Goal: Task Accomplishment & Management: Manage account settings

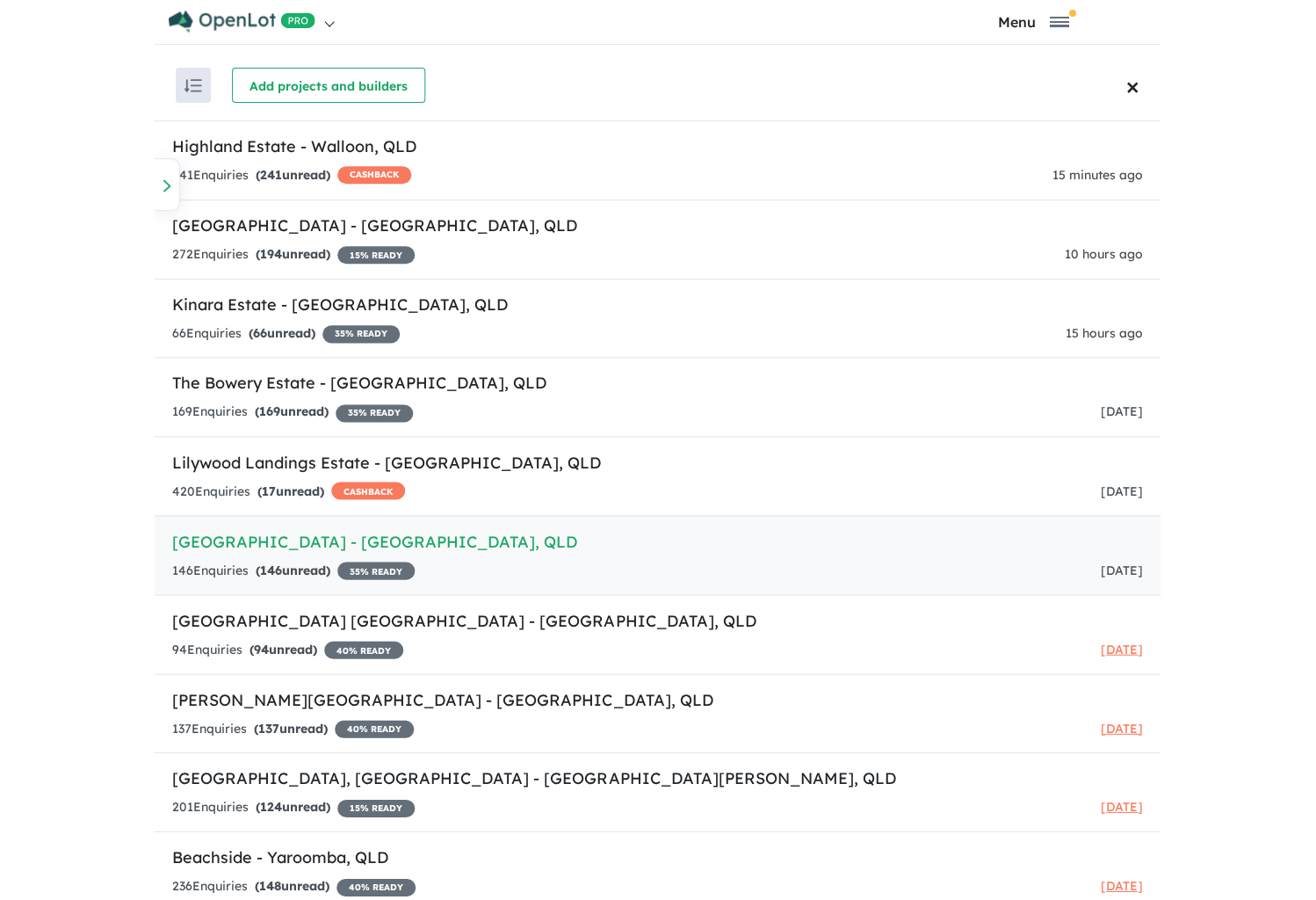
scroll to position [320, 0]
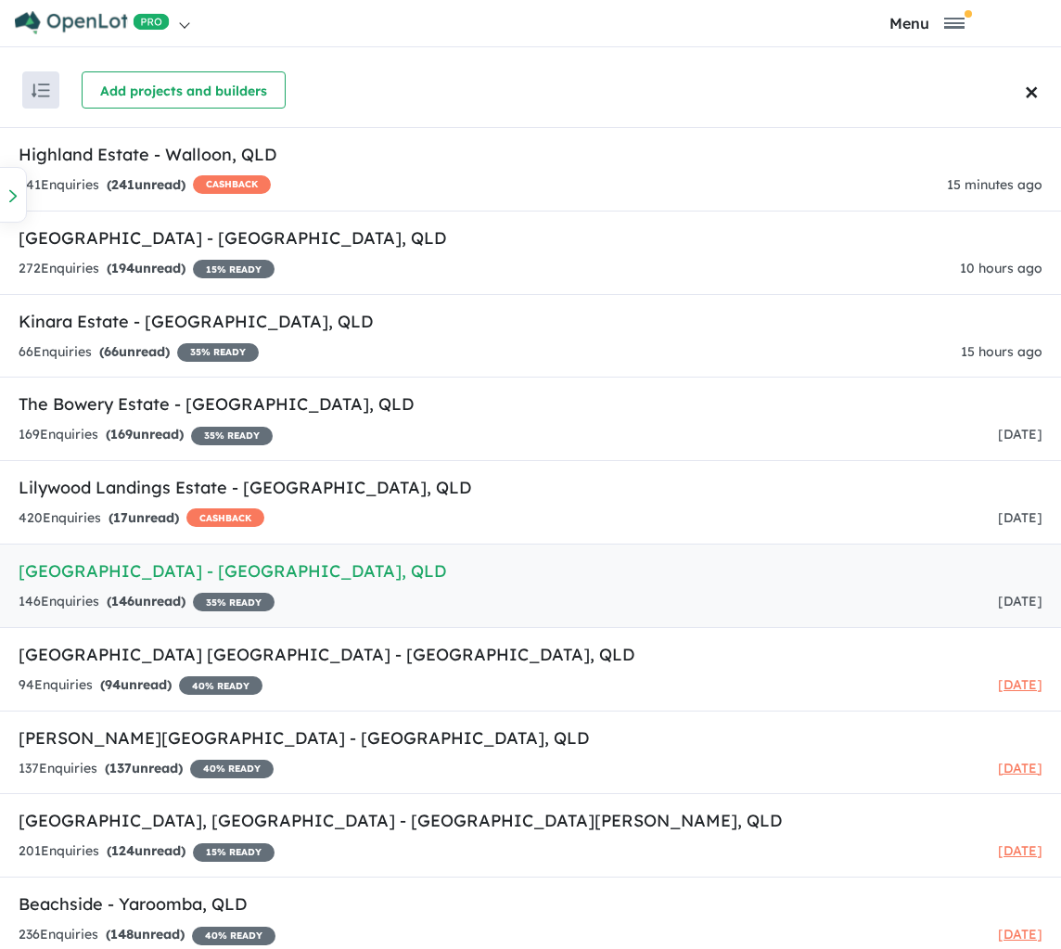
drag, startPoint x: 559, startPoint y: 598, endPoint x: 363, endPoint y: 545, distance: 203.6
click at [363, 880] on div "Email: timmy_carpenter@hotmail.com Copied! Mobile: +61 400 548 795 Copied! Requ…" at bounding box center [347, 938] width 309 height 116
copy div "Email: timmy_carpenter@hotmail.com Copied! Mobile: +61 400 548 795 Copied!"
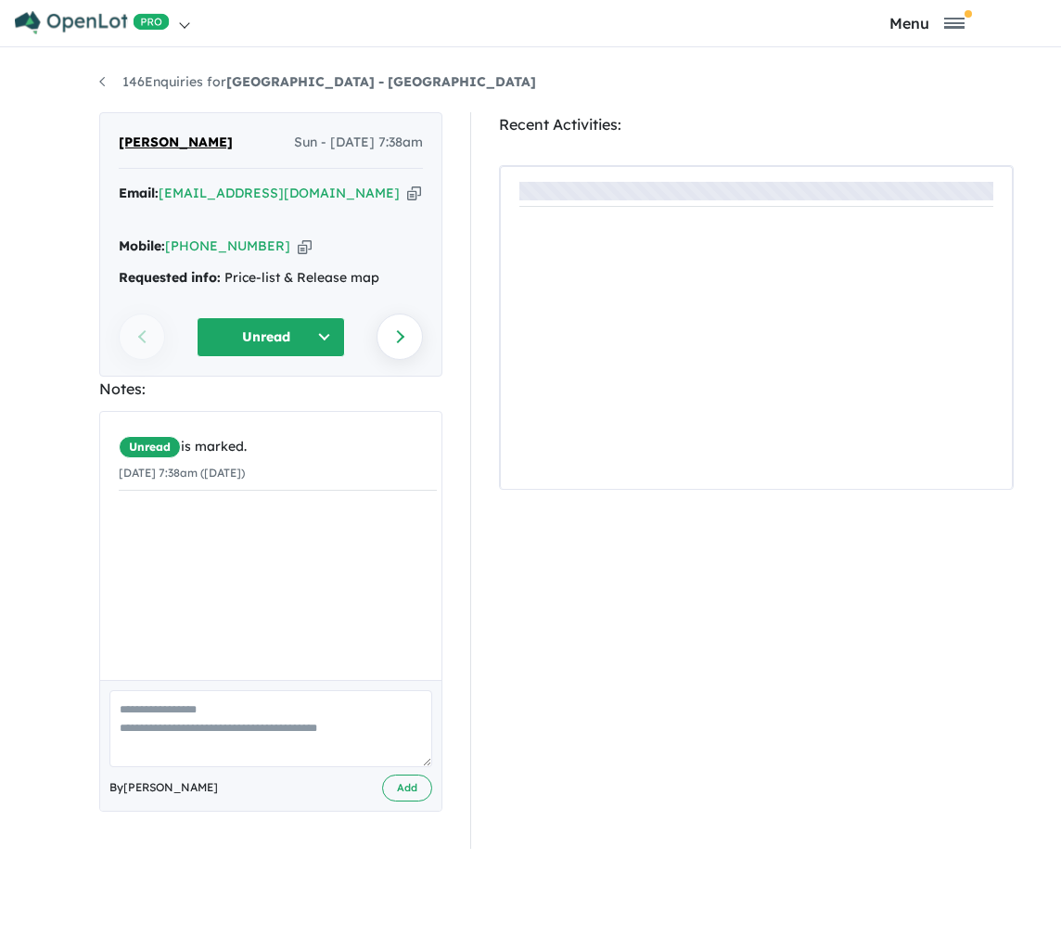
click at [262, 733] on textarea at bounding box center [270, 728] width 323 height 77
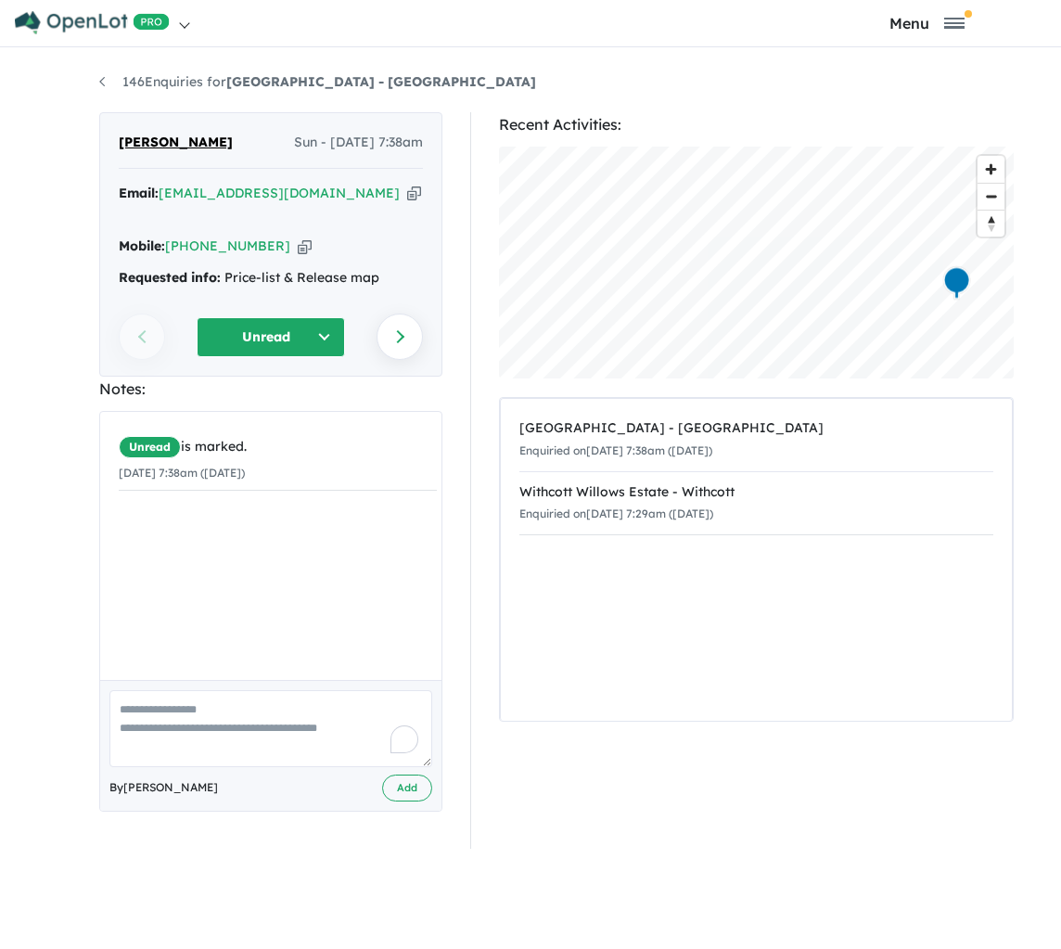
paste textarea "**********"
type textarea "**********"
click at [400, 779] on button "Add" at bounding box center [407, 787] width 50 height 27
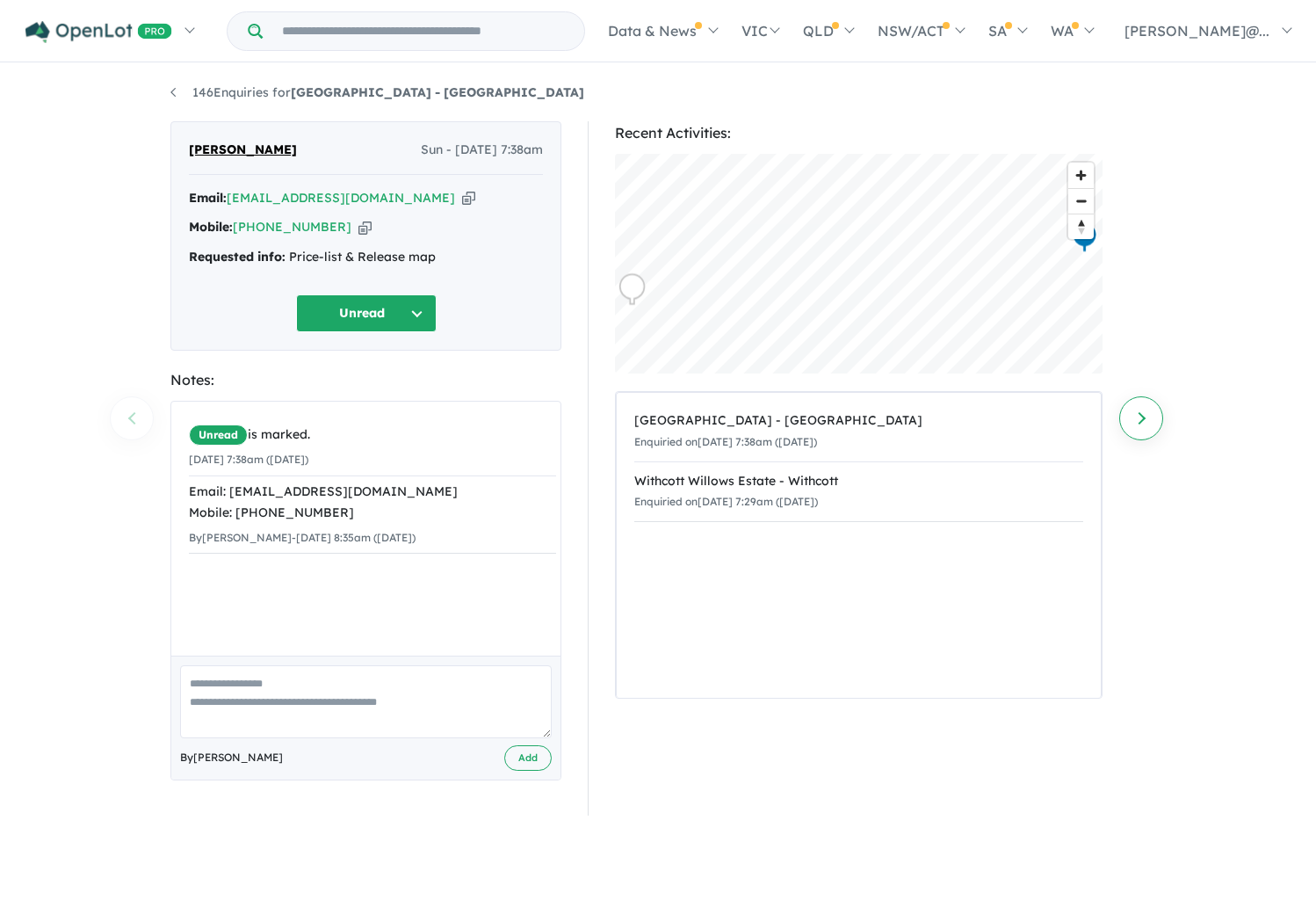
click at [1018, 419] on link "Next enquiry" at bounding box center [1141, 418] width 44 height 44
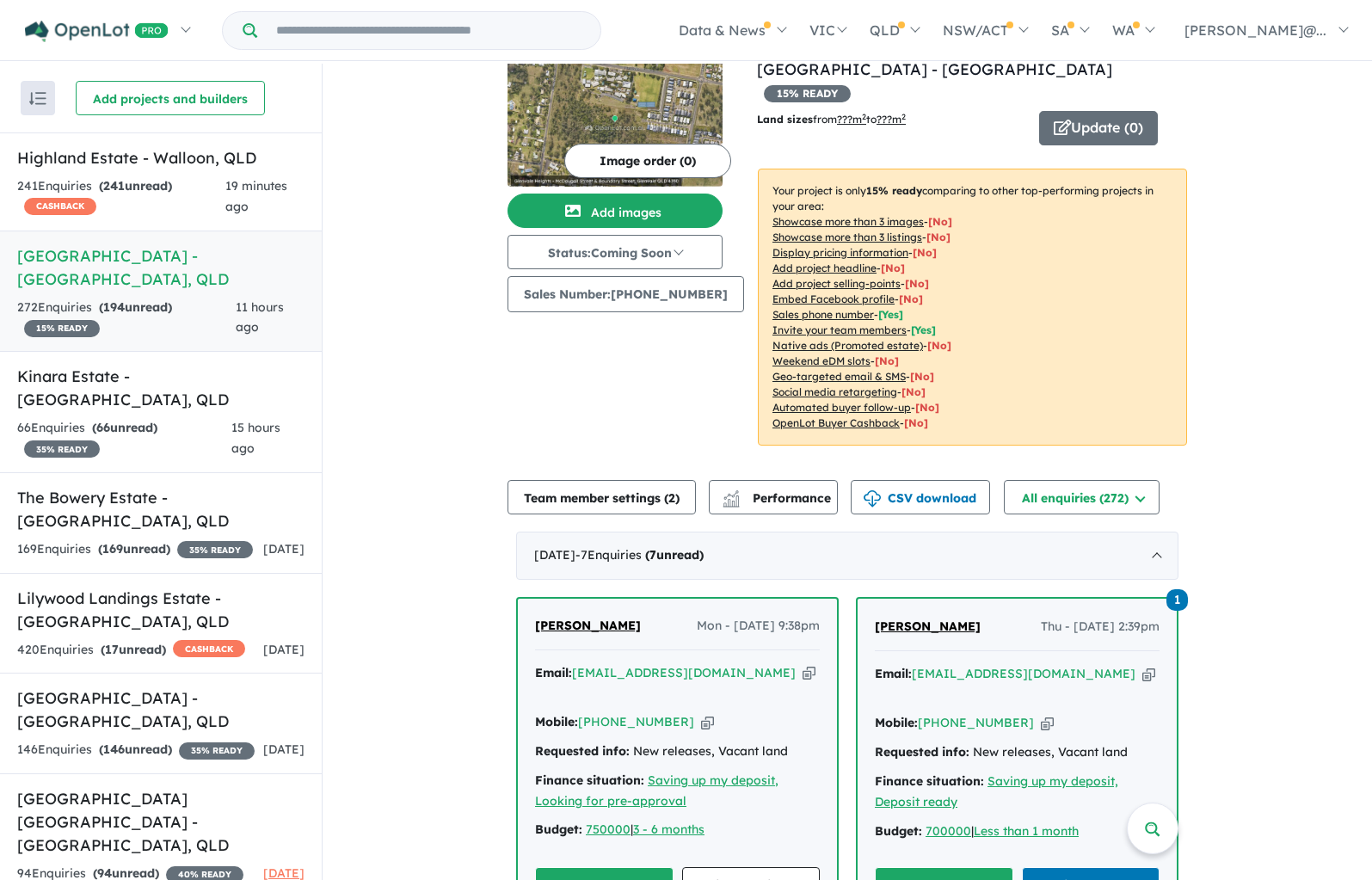
scroll to position [122, 0]
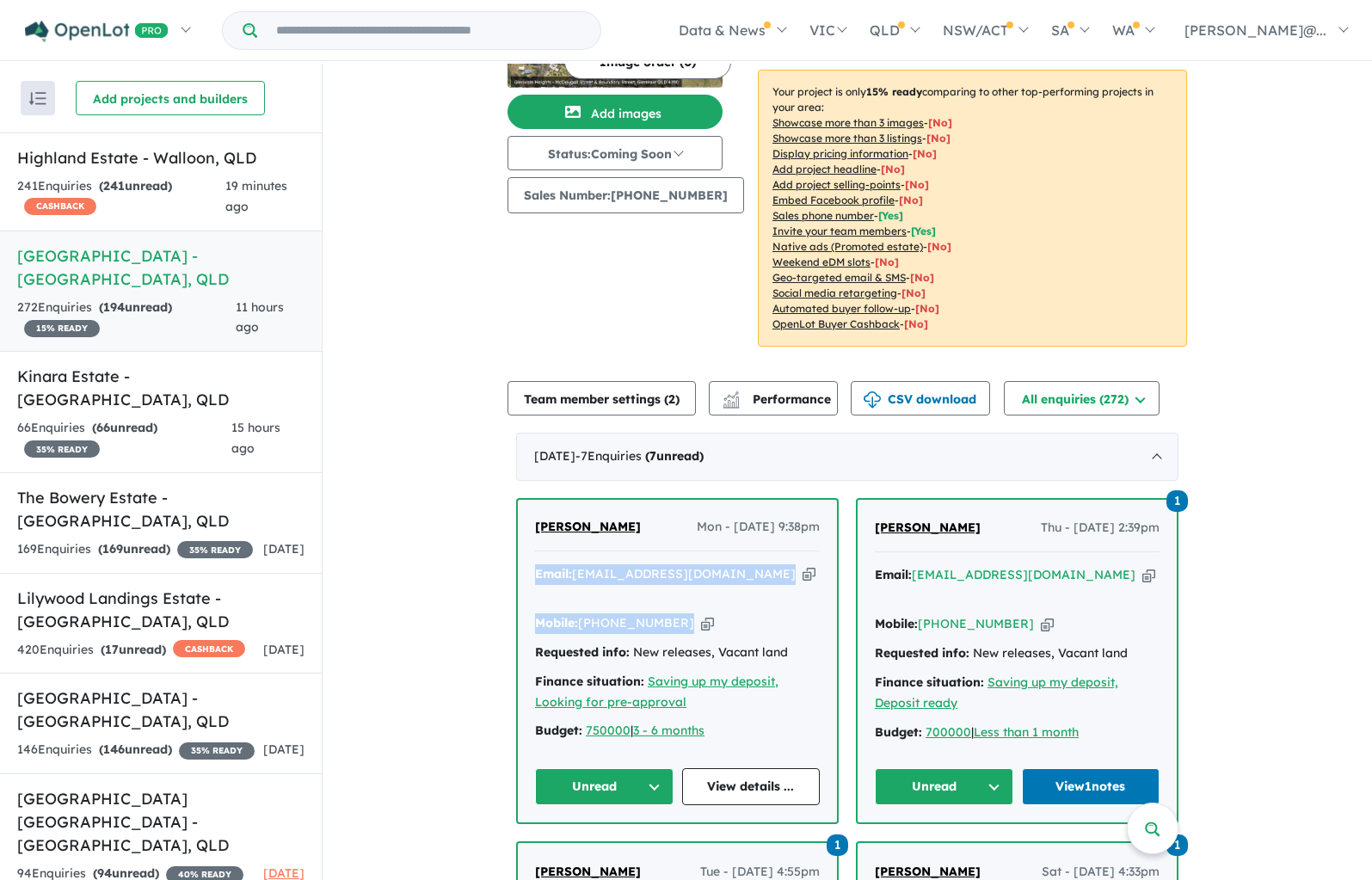
drag, startPoint x: 713, startPoint y: 578, endPoint x: 522, endPoint y: 539, distance: 194.9
click at [522, 539] on div "[PERSON_NAME] Mon - [DATE] 9:38pm Email: [EMAIL_ADDRESS][DOMAIN_NAME] Copied! M…" at bounding box center [677, 661] width 319 height 324
copy div "Email: [EMAIL_ADDRESS][DOMAIN_NAME] Copied! Mobile: [PHONE_NUMBER] Copied!"
click at [775, 768] on link "View details ..." at bounding box center [750, 786] width 138 height 37
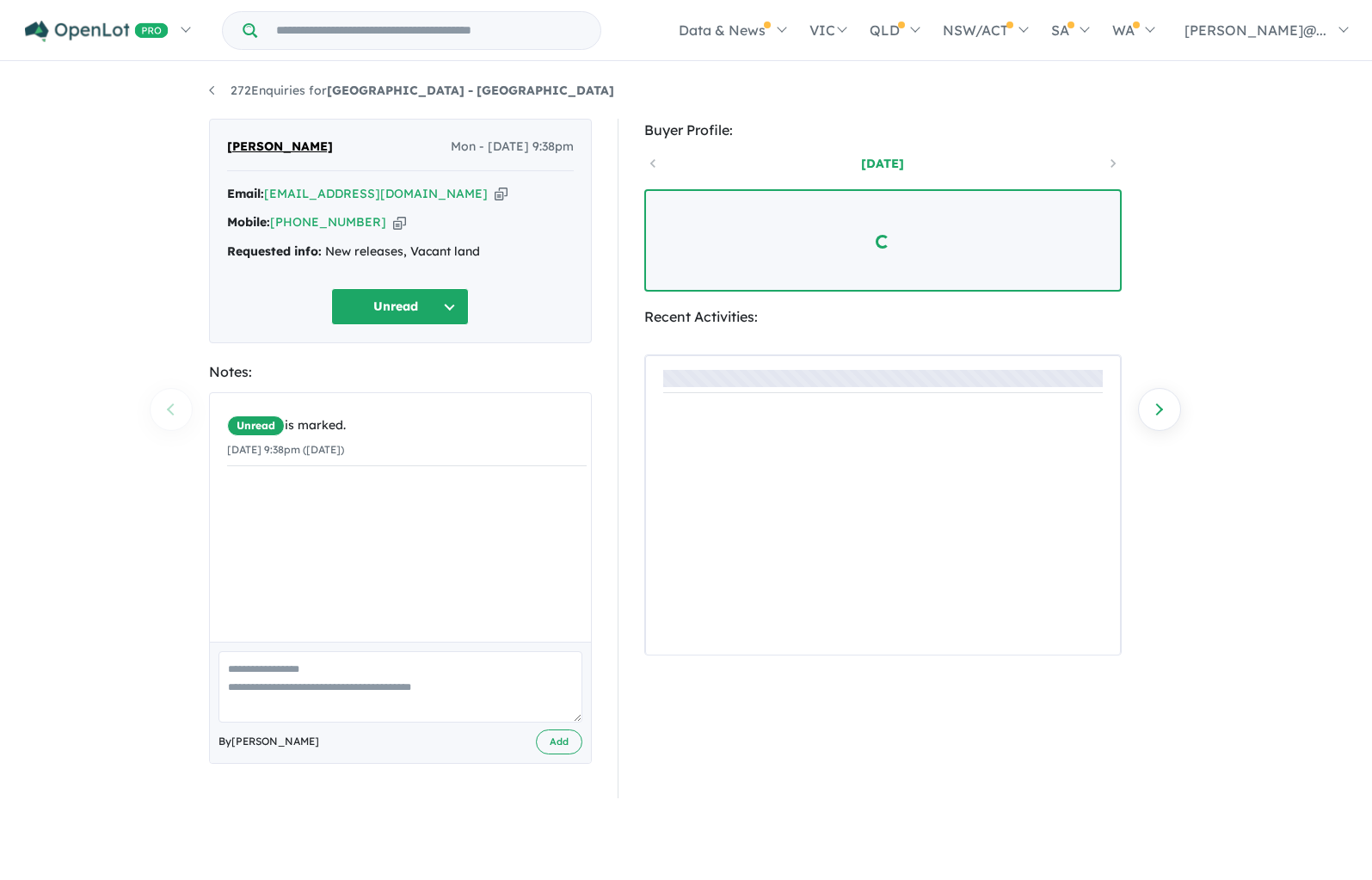
click at [385, 702] on textarea at bounding box center [401, 686] width 364 height 71
paste textarea "**********"
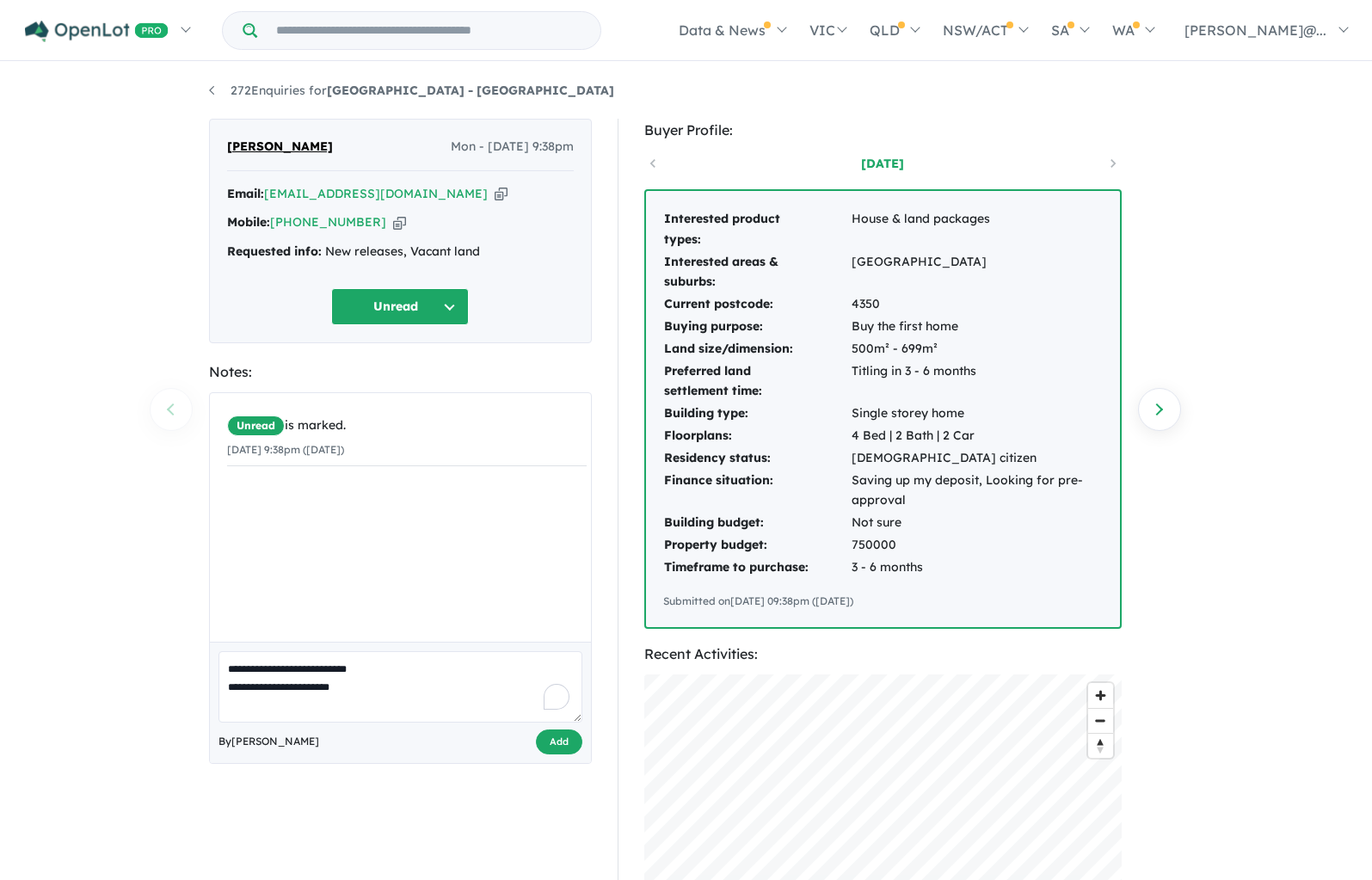
type textarea "**********"
click at [549, 737] on button "Add" at bounding box center [559, 741] width 46 height 25
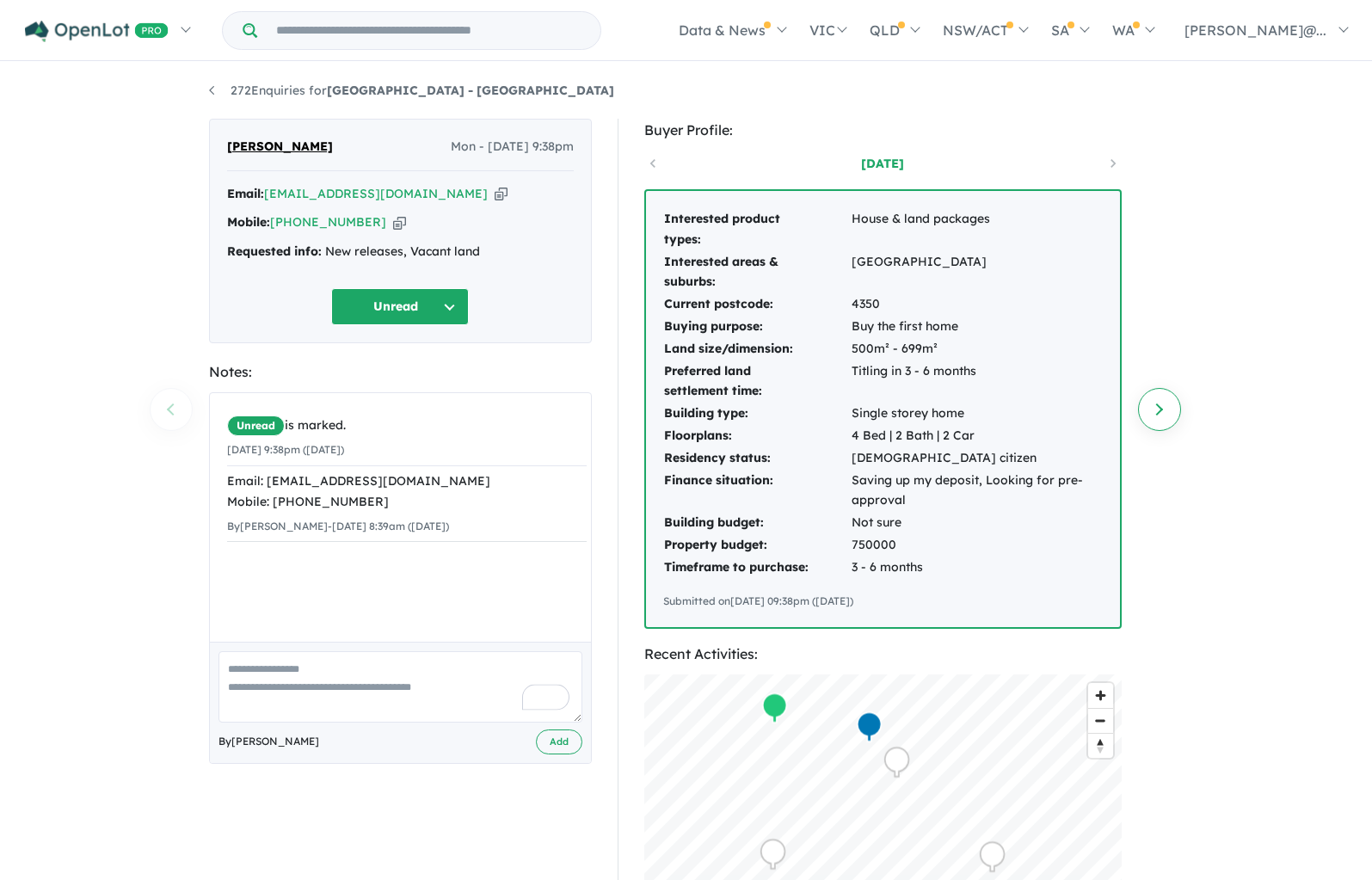
click at [1168, 408] on link "Next enquiry" at bounding box center [1160, 409] width 43 height 43
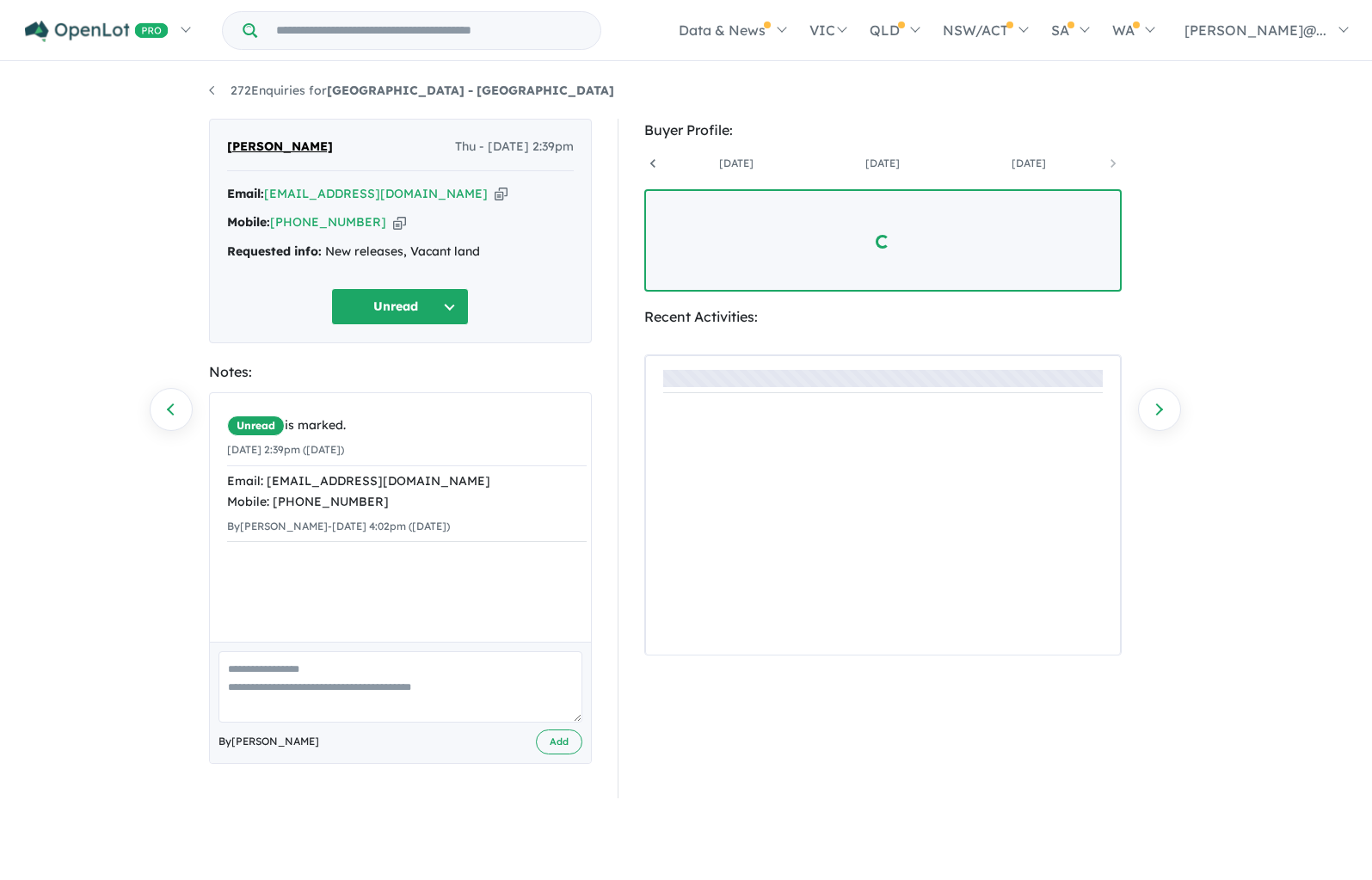
scroll to position [0, 274]
drag, startPoint x: 409, startPoint y: 223, endPoint x: 395, endPoint y: 221, distance: 14.1
click at [395, 221] on div "Mobile: +61 411 757 953 Copied!" at bounding box center [401, 223] width 347 height 20
